Goal: Task Accomplishment & Management: Use online tool/utility

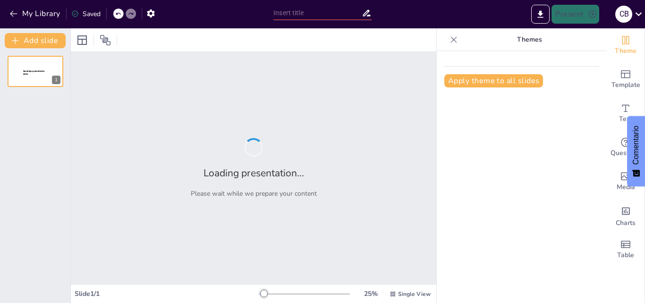
type input "Exploración y Reconocimiento Territorial: Políticas Estatales en la Configuraci…"
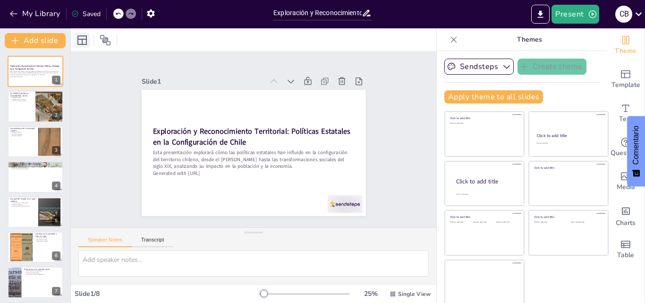
click at [85, 41] on icon at bounding box center [81, 39] width 11 height 11
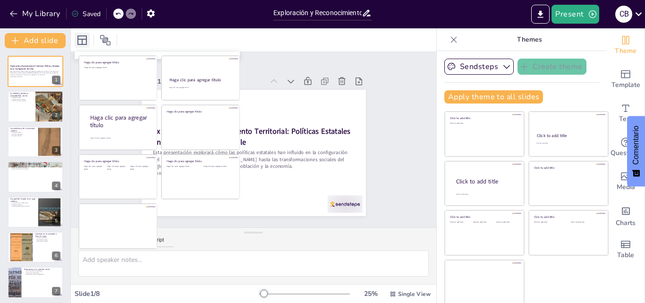
click at [85, 41] on icon at bounding box center [81, 39] width 11 height 11
click at [379, 154] on div "Slide 1 Exploración y Reconocimiento Territorial: Políticas Estatales en la Con…" at bounding box center [253, 140] width 271 height 316
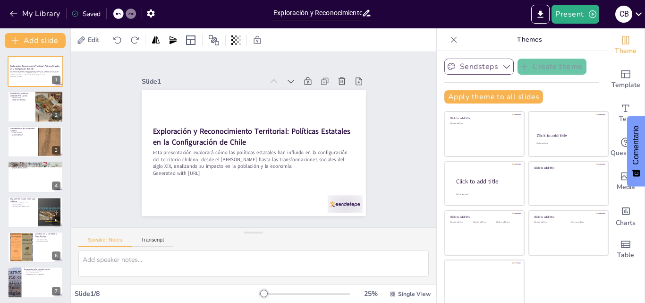
click at [503, 67] on icon "button" at bounding box center [506, 67] width 7 height 4
click at [502, 67] on icon "button" at bounding box center [506, 66] width 9 height 9
click at [484, 94] on button "Apply theme to all slides" at bounding box center [493, 96] width 99 height 13
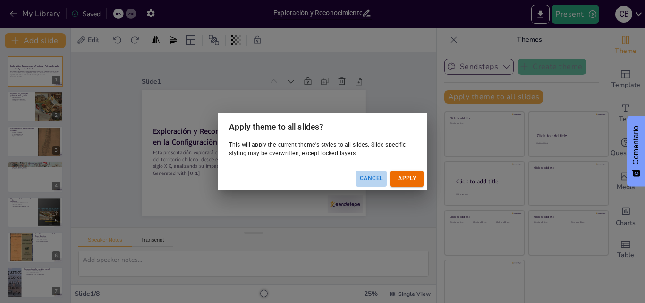
click at [367, 178] on button "Cancel" at bounding box center [371, 178] width 31 height 16
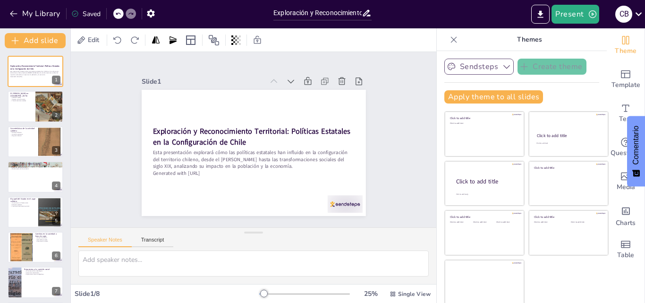
click at [398, 161] on div "Slide 1 Exploración y Reconocimiento Territorial: Políticas Estatales en la Con…" at bounding box center [253, 139] width 401 height 279
click at [362, 161] on div "Slide 1 Exploración y Reconocimiento Territorial: Políticas Estatales en la Con…" at bounding box center [253, 140] width 271 height 316
click at [48, 115] on div at bounding box center [49, 107] width 56 height 32
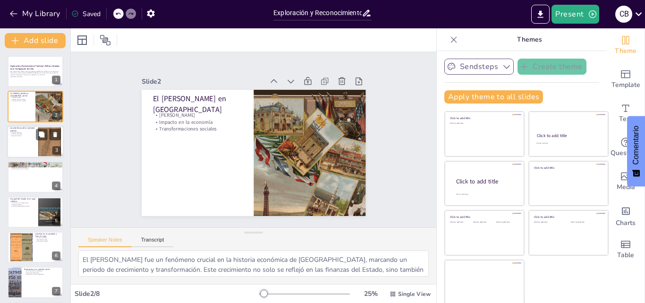
click at [30, 137] on div at bounding box center [35, 142] width 57 height 32
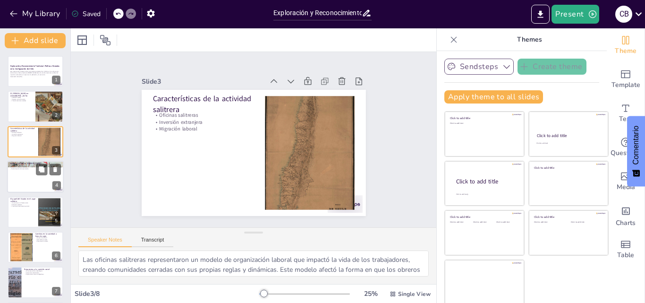
click at [28, 185] on div at bounding box center [35, 177] width 57 height 32
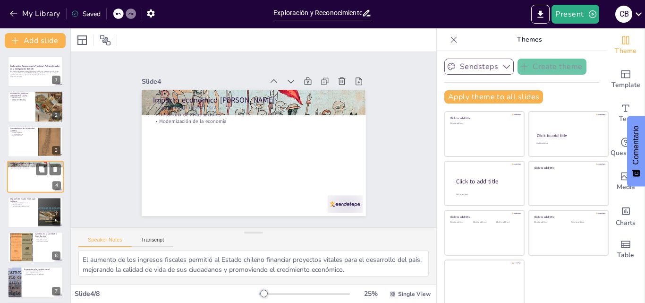
scroll to position [1, 0]
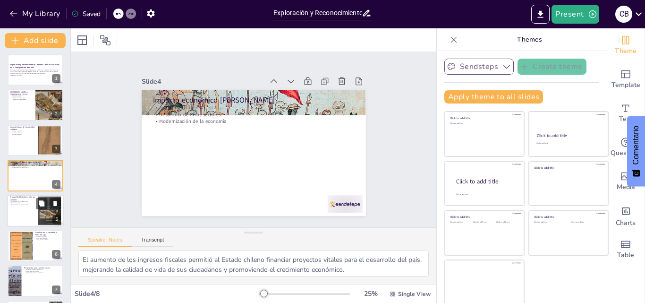
click at [27, 209] on div at bounding box center [35, 211] width 57 height 32
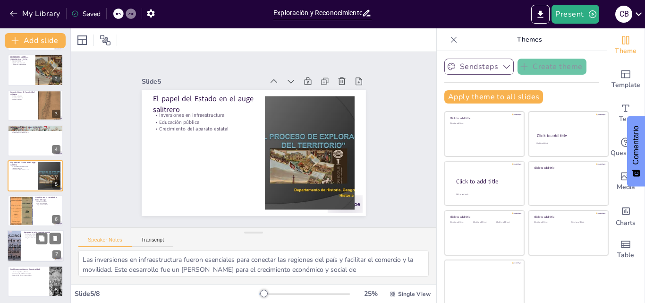
click at [30, 245] on div at bounding box center [35, 246] width 57 height 32
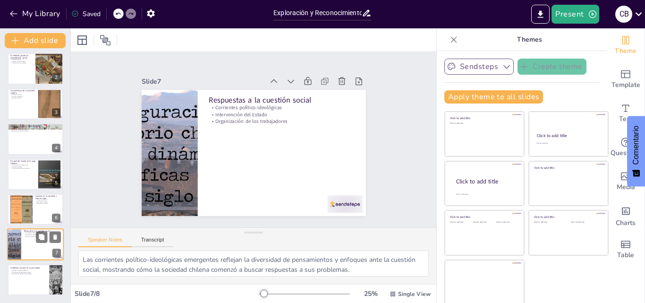
scroll to position [2, 0]
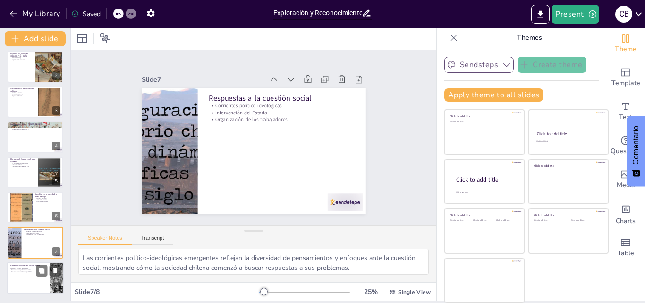
click at [32, 270] on p "Persistencia de problemas sociales" at bounding box center [28, 270] width 37 height 2
type textarea "Los avances en políticas públicas han sido significativos, pero es crucial que …"
